Goal: Check status: Check status

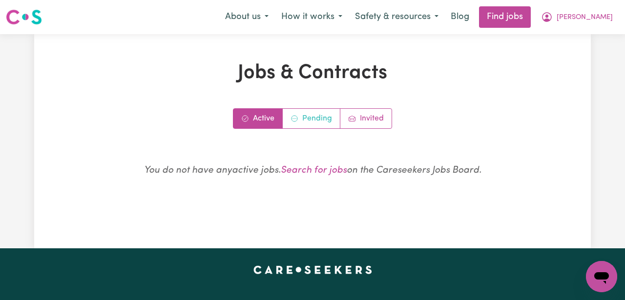
click at [305, 122] on link "Pending" at bounding box center [312, 119] width 58 height 20
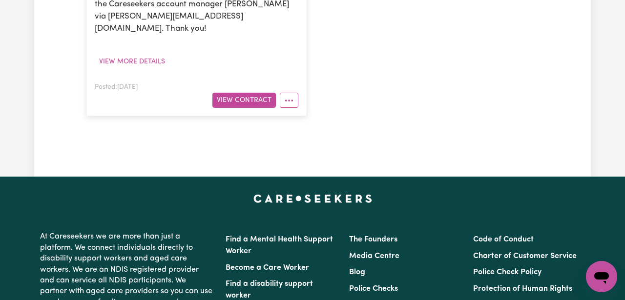
scroll to position [531, 0]
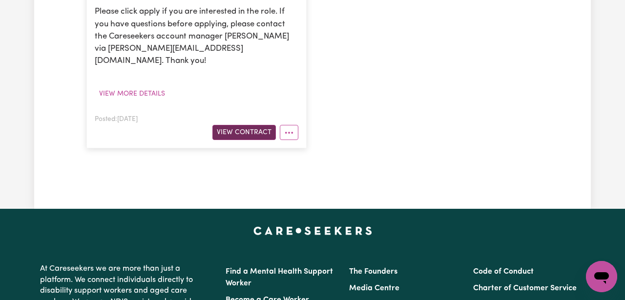
click at [247, 125] on button "View Contract" at bounding box center [243, 132] width 63 height 15
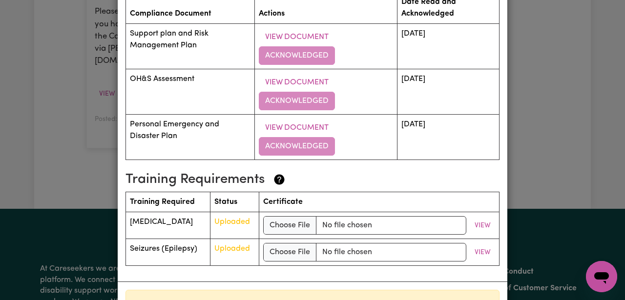
scroll to position [1585, 0]
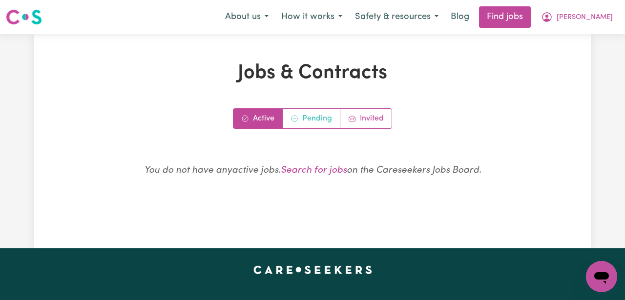
click at [318, 115] on link "Pending" at bounding box center [312, 119] width 58 height 20
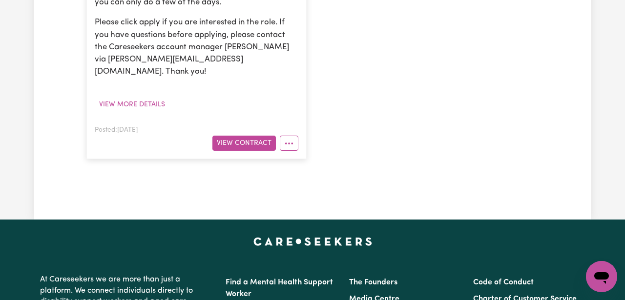
scroll to position [515, 0]
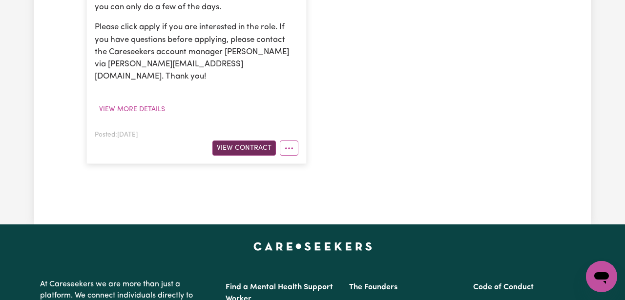
click at [261, 141] on button "View Contract" at bounding box center [243, 148] width 63 height 15
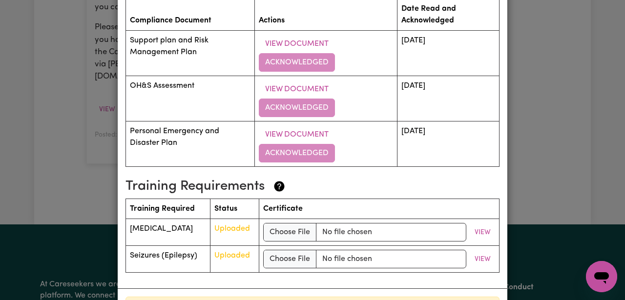
scroll to position [1585, 0]
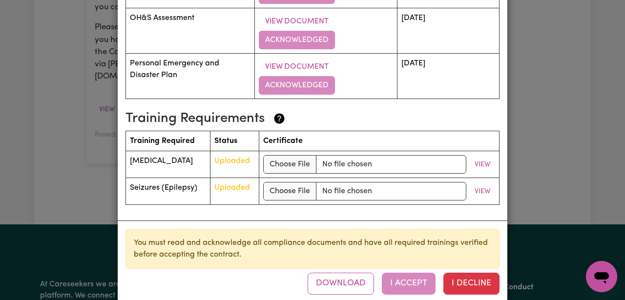
click at [406, 273] on div "Download I Accept I Decline" at bounding box center [404, 283] width 192 height 21
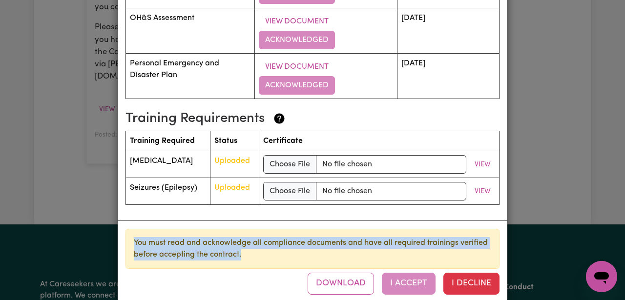
click at [406, 273] on div "Download I Accept I Decline" at bounding box center [404, 283] width 192 height 21
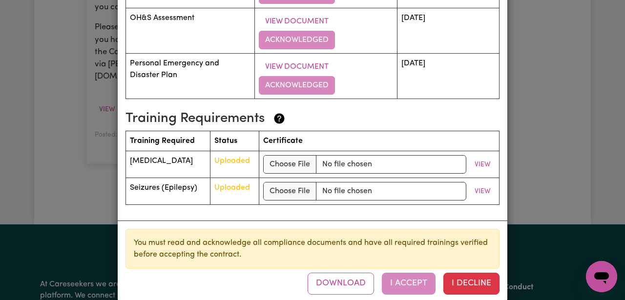
click at [554, 134] on div "Support Worker Needed In [GEOGRAPHIC_DATA], [GEOGRAPHIC_DATA] Contract terms Re…" at bounding box center [312, 150] width 625 height 300
click at [484, 157] on button "View" at bounding box center [482, 164] width 25 height 15
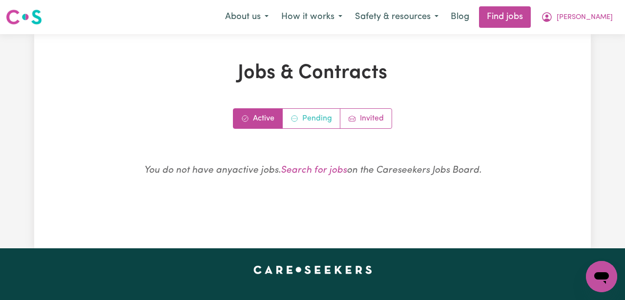
click at [311, 114] on link "Pending" at bounding box center [312, 119] width 58 height 20
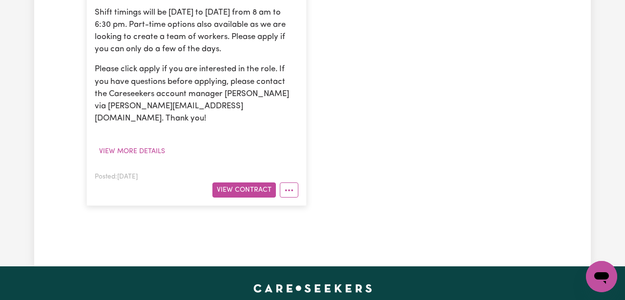
scroll to position [407, 0]
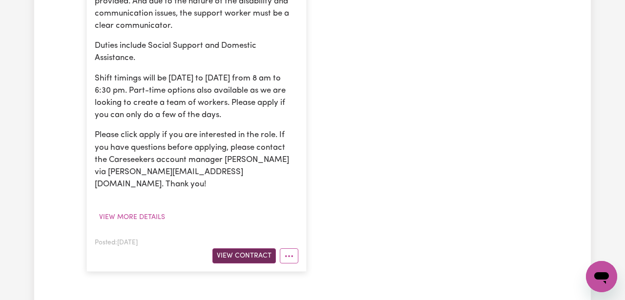
click at [255, 249] on button "View Contract" at bounding box center [243, 256] width 63 height 15
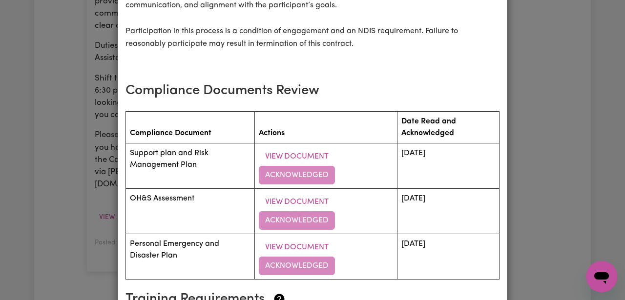
scroll to position [1585, 0]
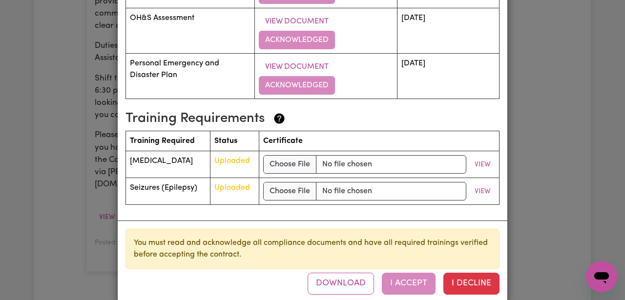
click at [528, 81] on div "Support Worker Needed In [GEOGRAPHIC_DATA], [GEOGRAPHIC_DATA] Contract terms Re…" at bounding box center [312, 150] width 625 height 300
